Goal: Information Seeking & Learning: Learn about a topic

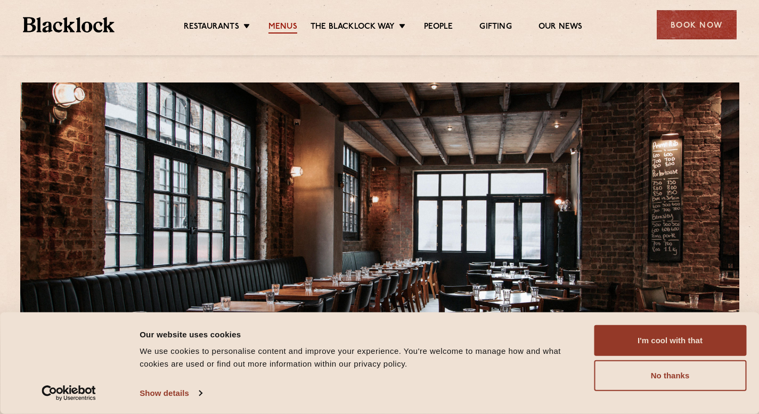
click at [284, 26] on link "Menus" at bounding box center [282, 28] width 29 height 12
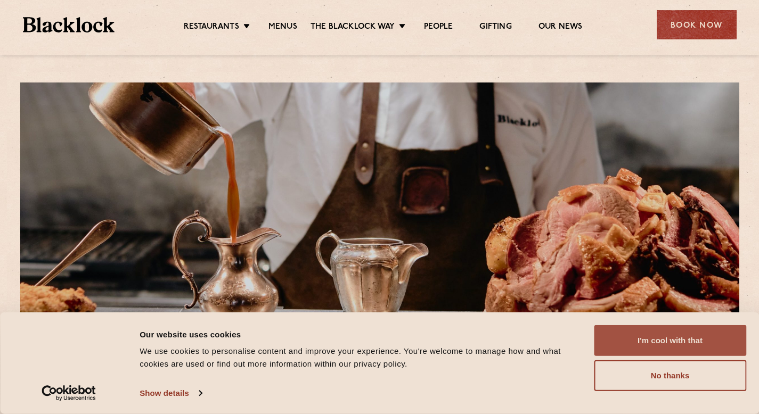
click at [666, 342] on button "I'm cool with that" at bounding box center [670, 340] width 152 height 31
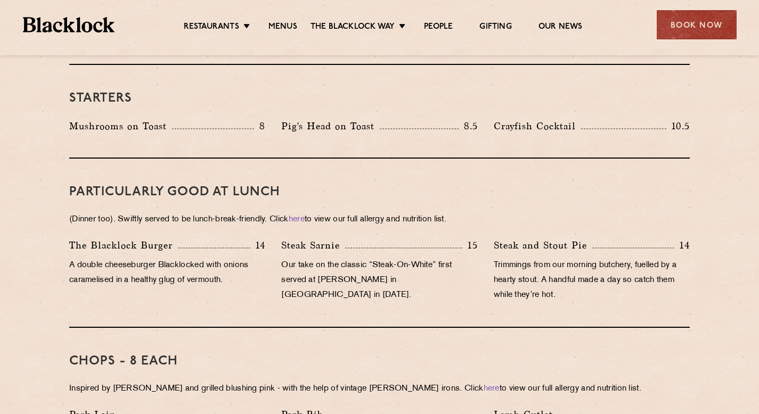
scroll to position [582, 0]
